Goal: Information Seeking & Learning: Learn about a topic

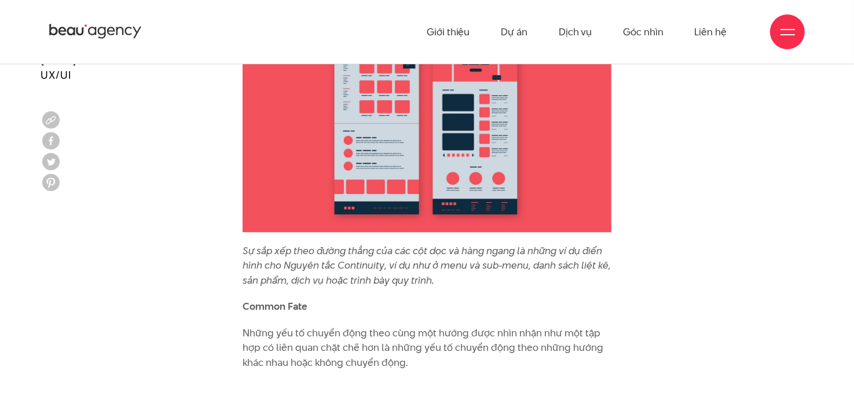
scroll to position [7230, 0]
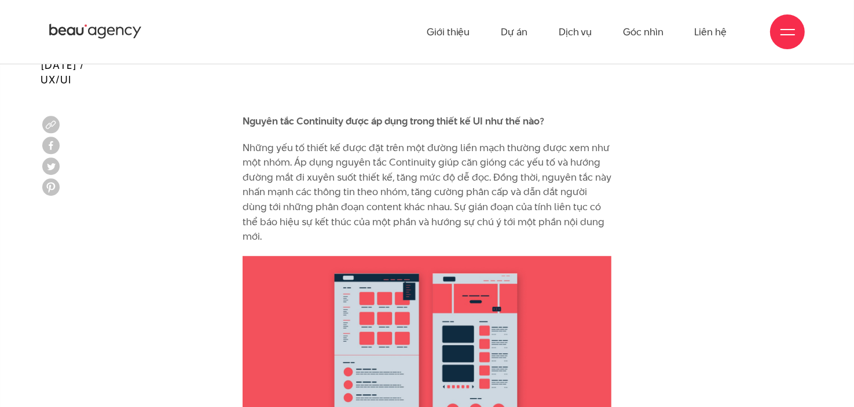
click at [410, 141] on p "Những yếu tố thiết kế được đặt trên một đường liền mạch thường được xem như một…" at bounding box center [427, 193] width 369 height 104
drag, startPoint x: 410, startPoint y: 130, endPoint x: 436, endPoint y: 133, distance: 26.1
click at [436, 141] on p "Những yếu tố thiết kế được đặt trên một đường liền mạch thường được xem như một…" at bounding box center [427, 193] width 369 height 104
drag, startPoint x: 506, startPoint y: 150, endPoint x: 578, endPoint y: 151, distance: 71.2
click at [567, 150] on p "Những yếu tố thiết kế được đặt trên một đường liền mạch thường được xem như một…" at bounding box center [427, 193] width 369 height 104
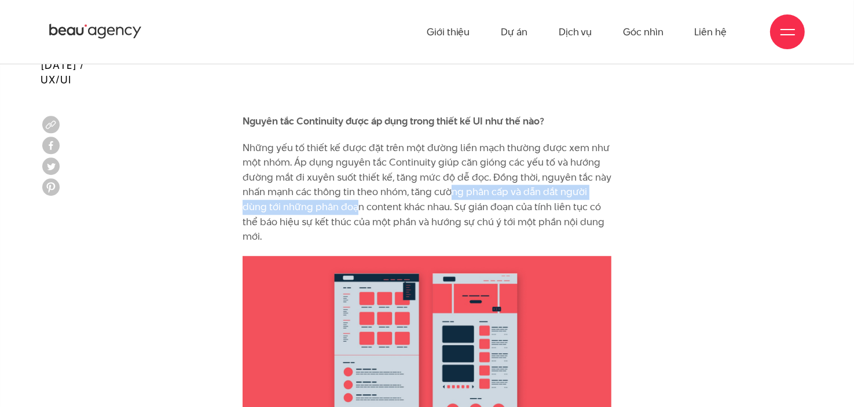
drag, startPoint x: 329, startPoint y: 171, endPoint x: 472, endPoint y: 168, distance: 143.0
click at [470, 168] on p "Những yếu tố thiết kế được đặt trên một đường liền mạch thường được xem như một…" at bounding box center [427, 193] width 369 height 104
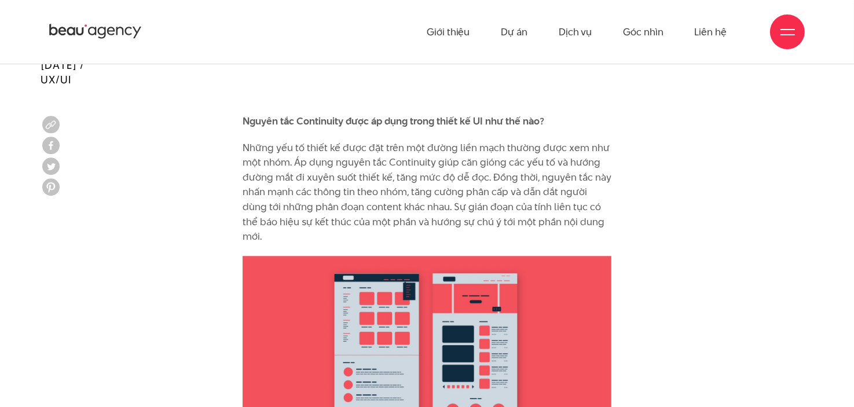
click at [487, 180] on p "Những yếu tố thiết kế được đặt trên một đường liền mạch thường được xem như một…" at bounding box center [427, 193] width 369 height 104
drag, startPoint x: 362, startPoint y: 184, endPoint x: 468, endPoint y: 184, distance: 105.9
click at [466, 184] on p "Những yếu tố thiết kế được đặt trên một đường liền mạch thường được xem như một…" at bounding box center [427, 193] width 369 height 104
click at [403, 196] on p "Những yếu tố thiết kế được đặt trên một đường liền mạch thường được xem như một…" at bounding box center [427, 193] width 369 height 104
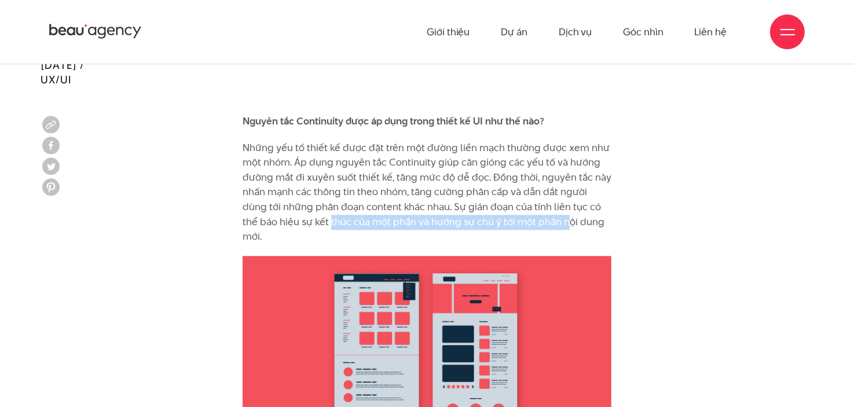
drag, startPoint x: 292, startPoint y: 191, endPoint x: 532, endPoint y: 197, distance: 240.8
click at [532, 197] on p "Những yếu tố thiết kế được đặt trên một đường liền mạch thường được xem như một…" at bounding box center [427, 193] width 369 height 104
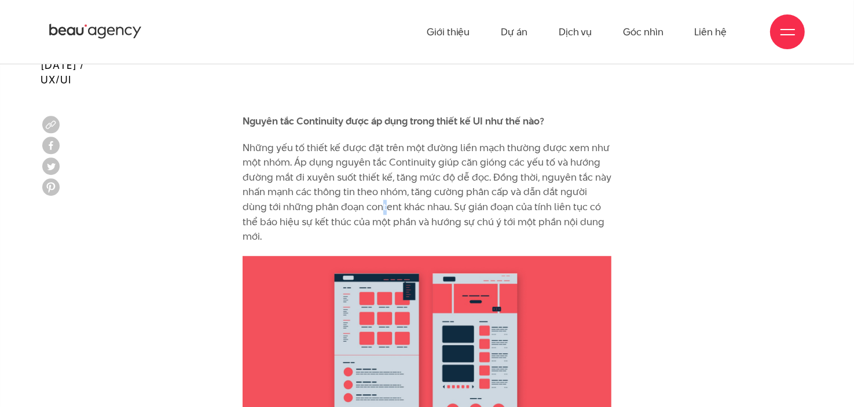
click at [355, 182] on p "Những yếu tố thiết kế được đặt trên một đường liền mạch thường được xem như một…" at bounding box center [427, 193] width 369 height 104
drag, startPoint x: 283, startPoint y: 131, endPoint x: 375, endPoint y: 127, distance: 92.1
click at [375, 141] on p "Những yếu tố thiết kế được đặt trên một đường liền mạch thường được xem như một…" at bounding box center [427, 193] width 369 height 104
click at [404, 141] on p "Những yếu tố thiết kế được đặt trên một đường liền mạch thường được xem như một…" at bounding box center [427, 193] width 369 height 104
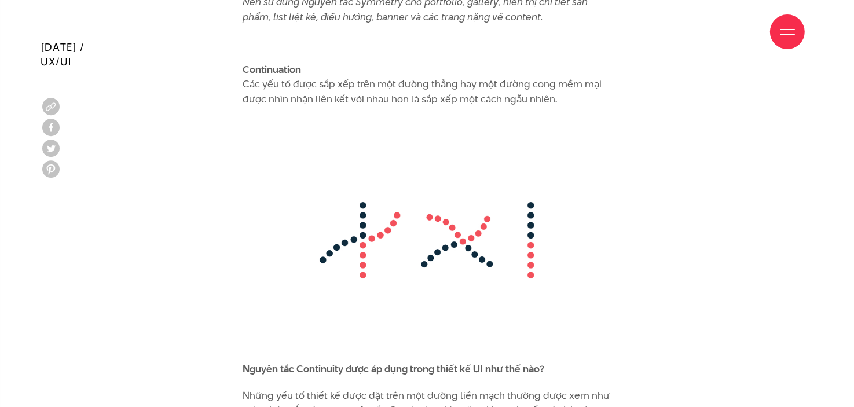
scroll to position [6999, 0]
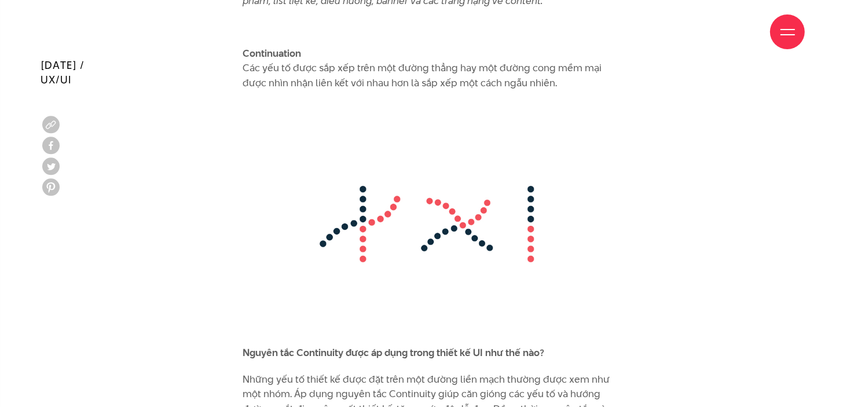
click at [478, 195] on img at bounding box center [427, 223] width 369 height 243
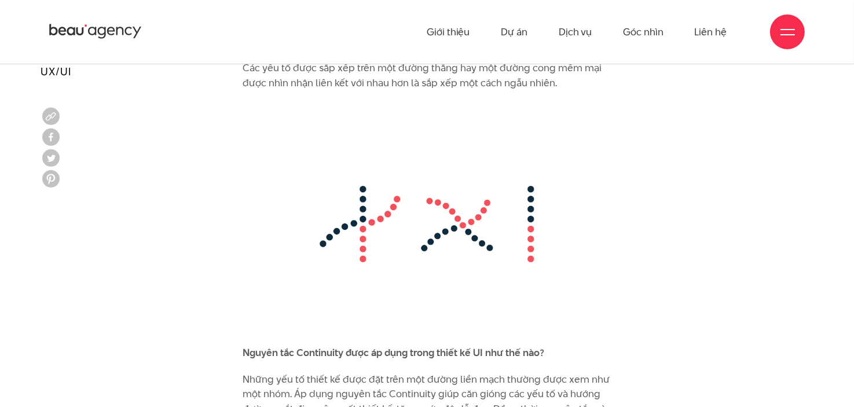
scroll to position [6941, 0]
